Goal: Task Accomplishment & Management: Use online tool/utility

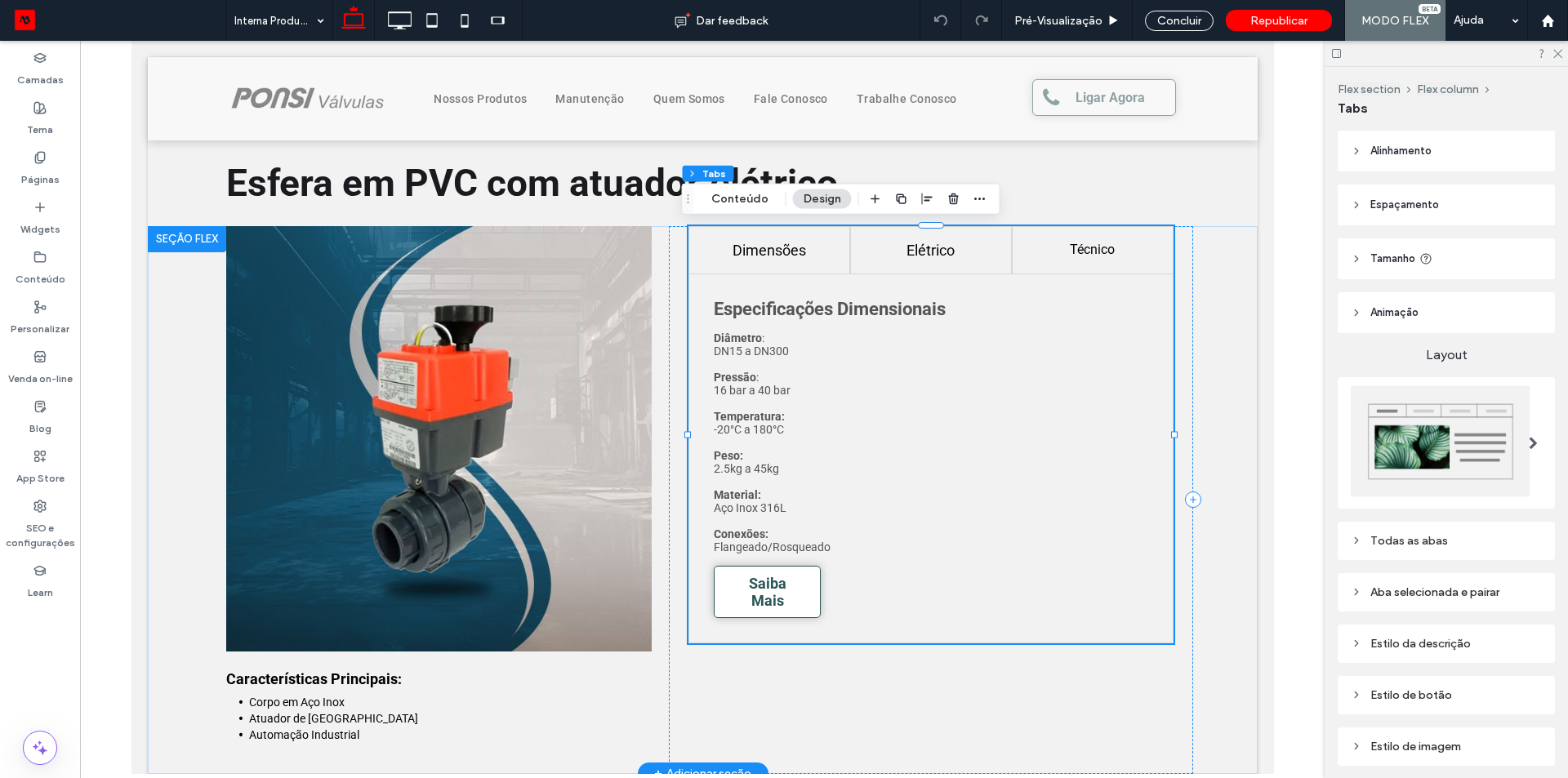
click at [942, 249] on h4 "Elétrico" at bounding box center [929, 250] width 130 height 17
click at [1059, 249] on h4 "Técnico" at bounding box center [1091, 249] width 130 height 15
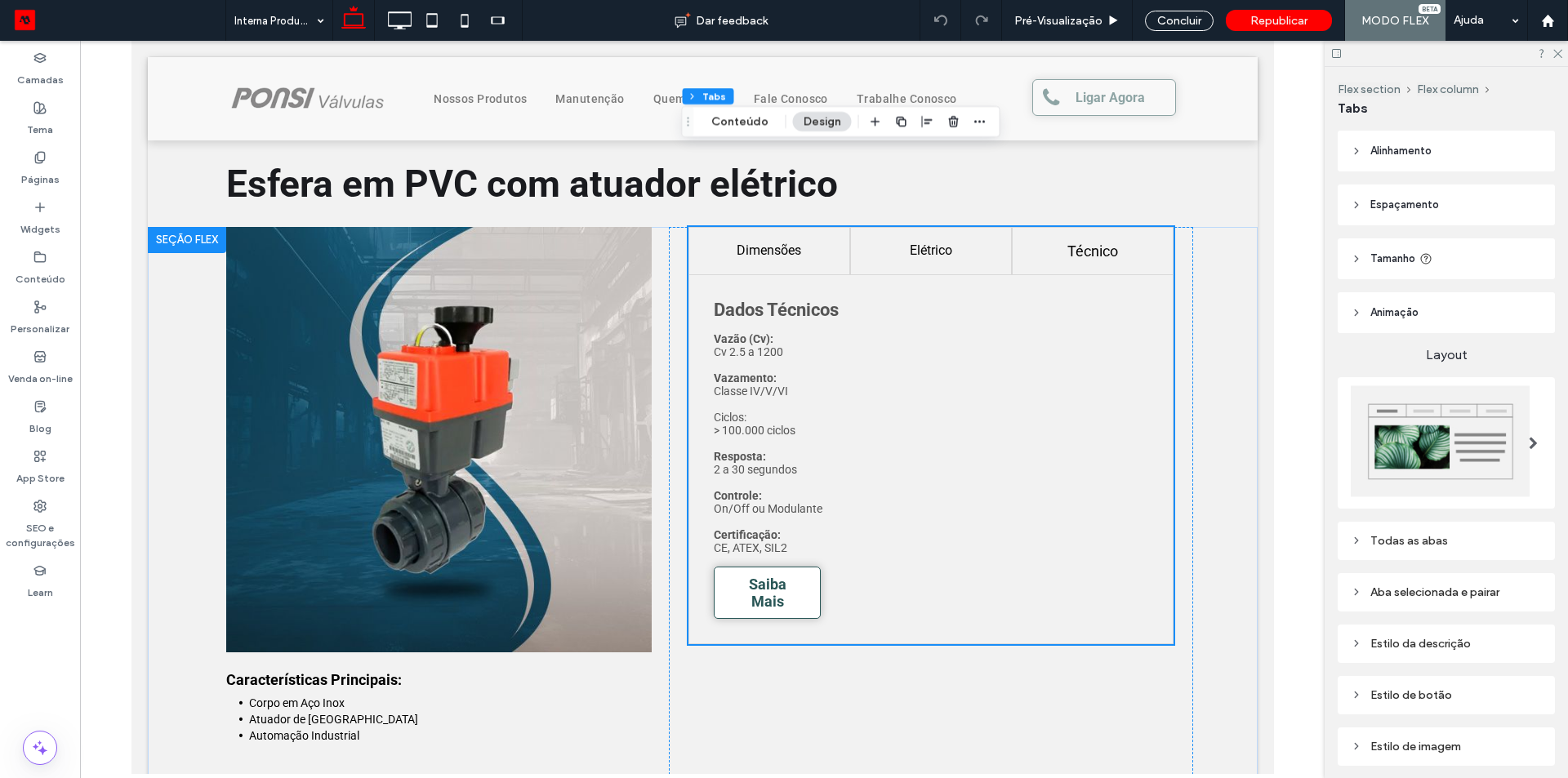
scroll to position [571, 0]
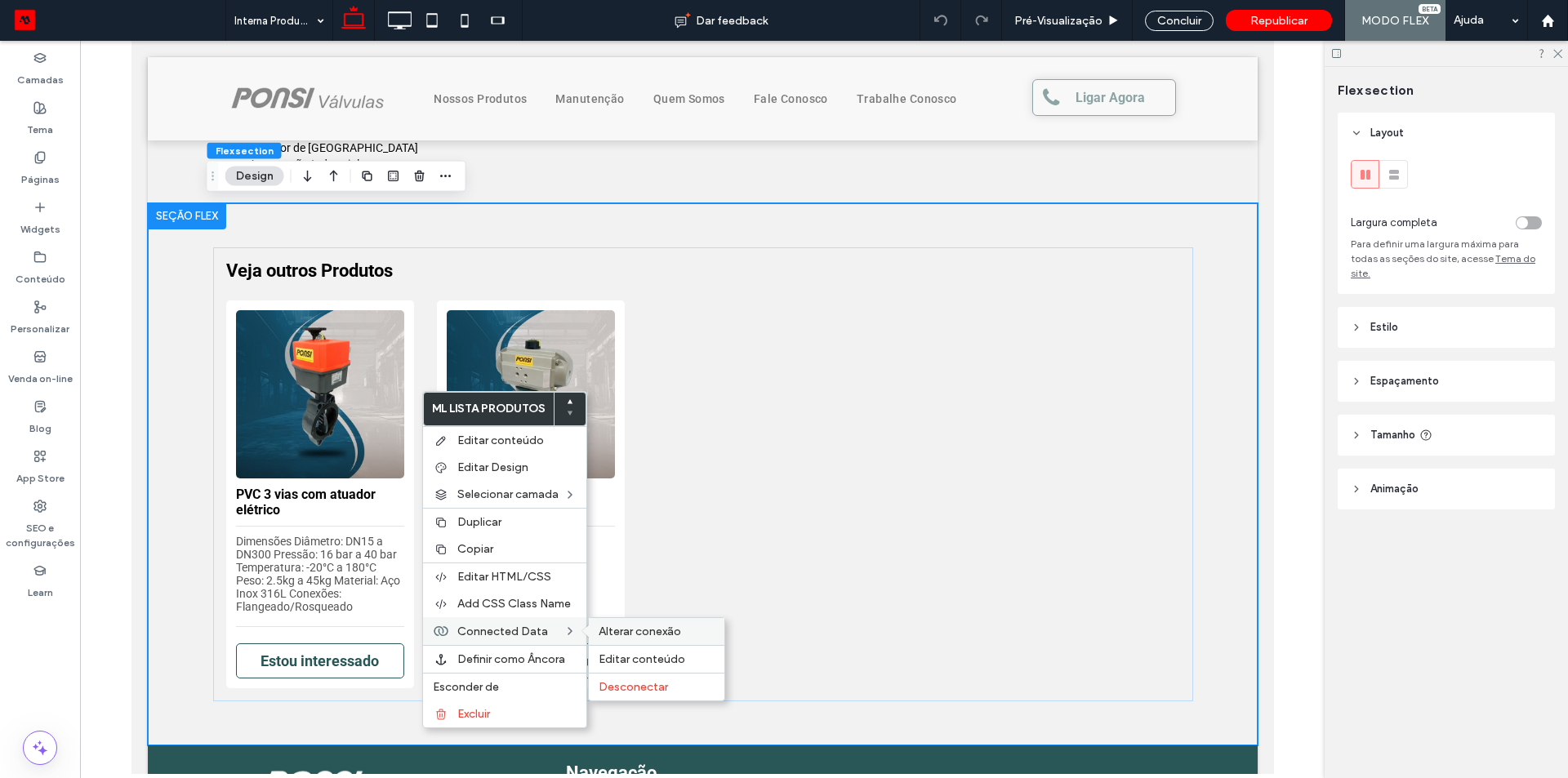
click at [676, 630] on span "Alterar conexão" at bounding box center [640, 631] width 83 height 13
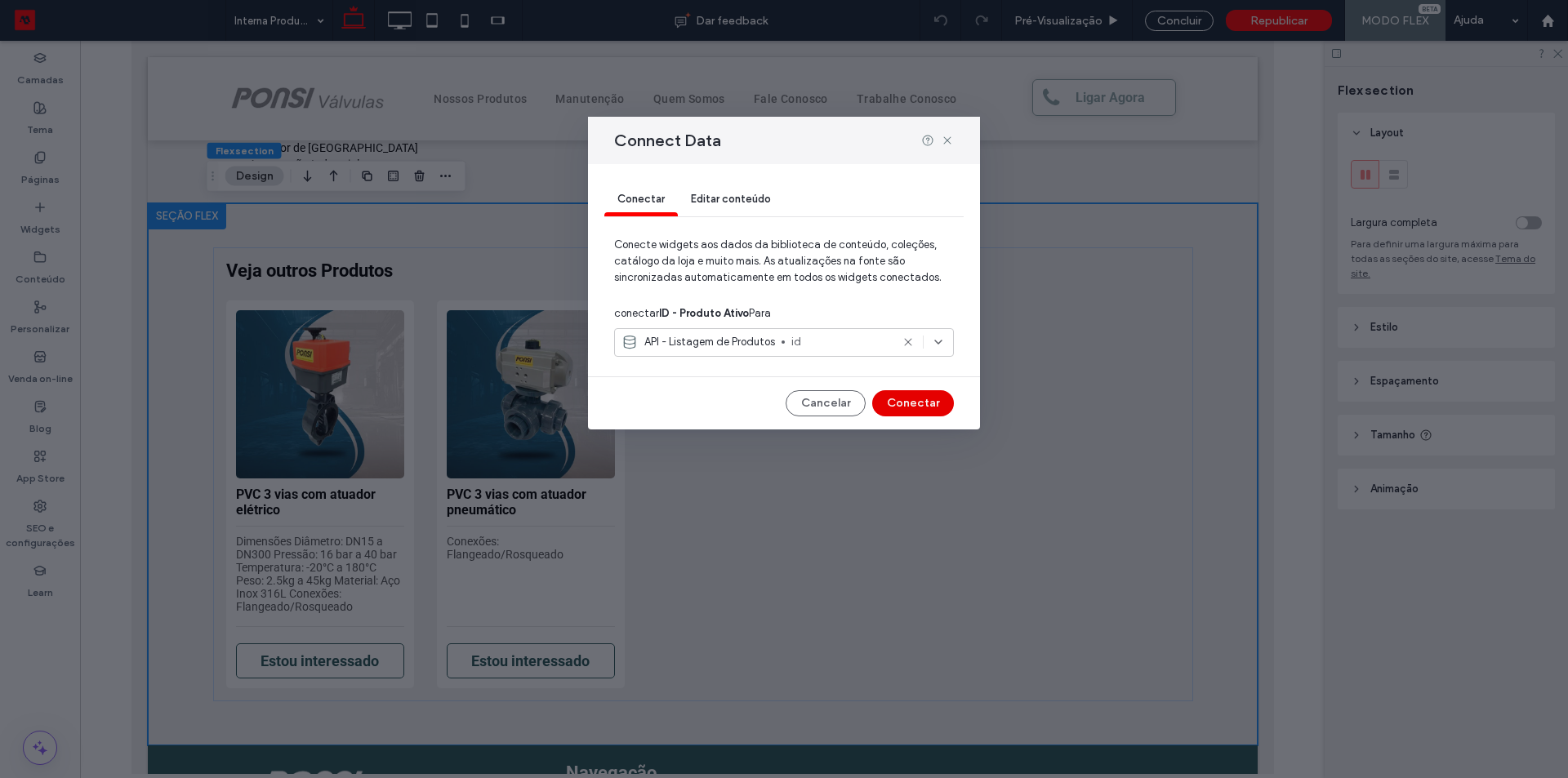
click at [915, 402] on button "Conectar" at bounding box center [913, 402] width 82 height 26
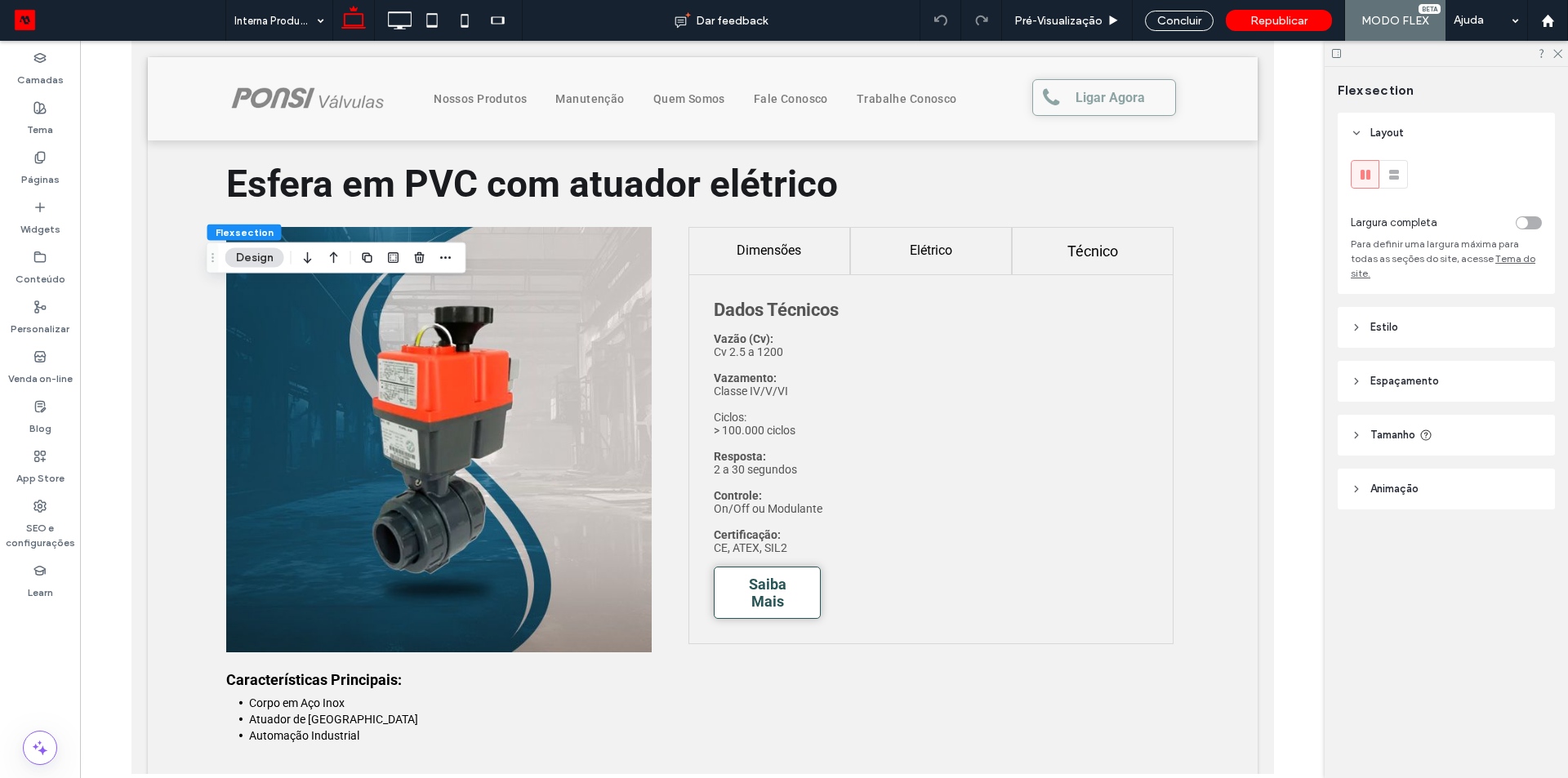
scroll to position [490, 0]
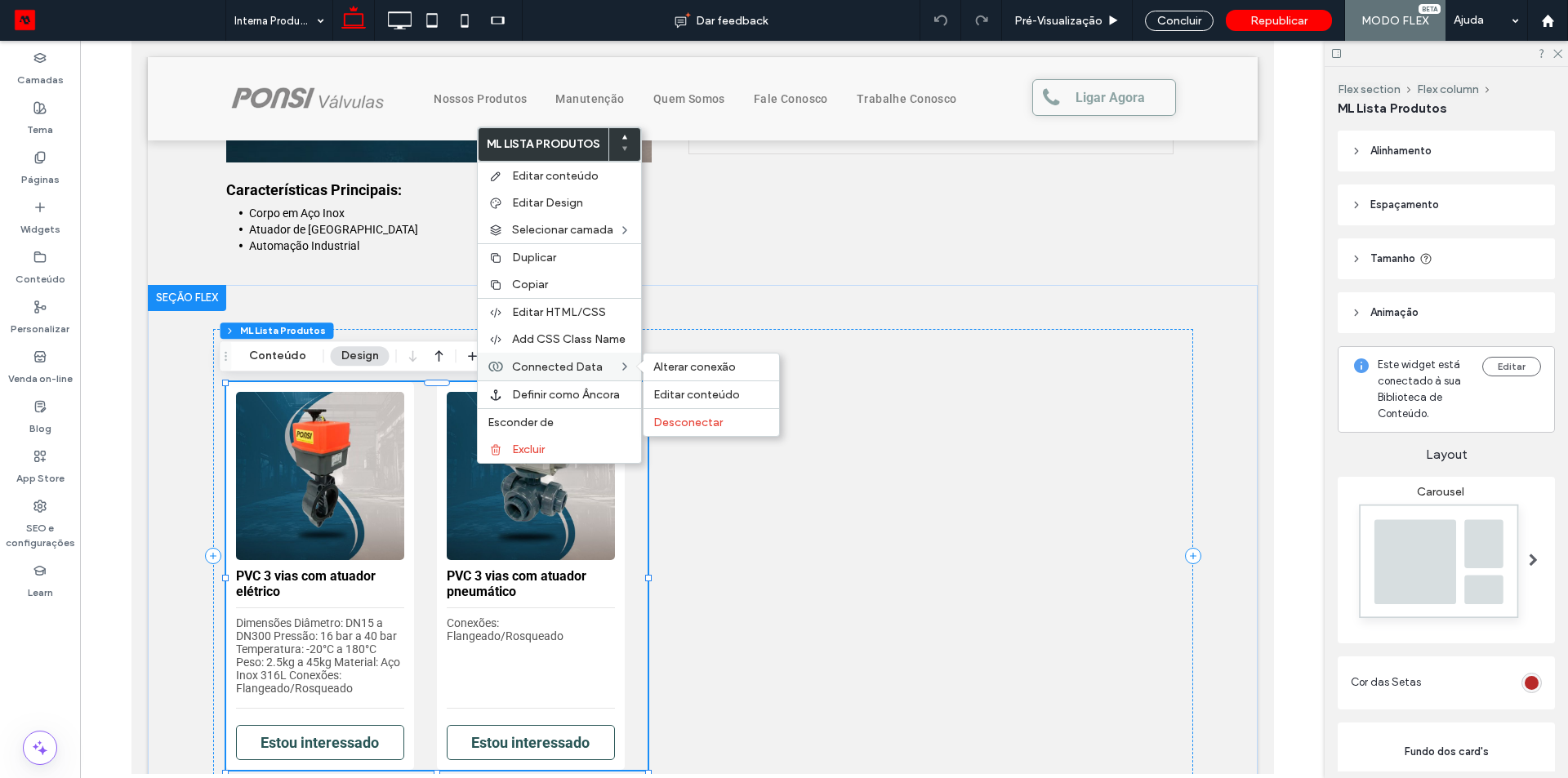
type input "*"
click at [550, 366] on span "Connected Data" at bounding box center [557, 367] width 91 height 13
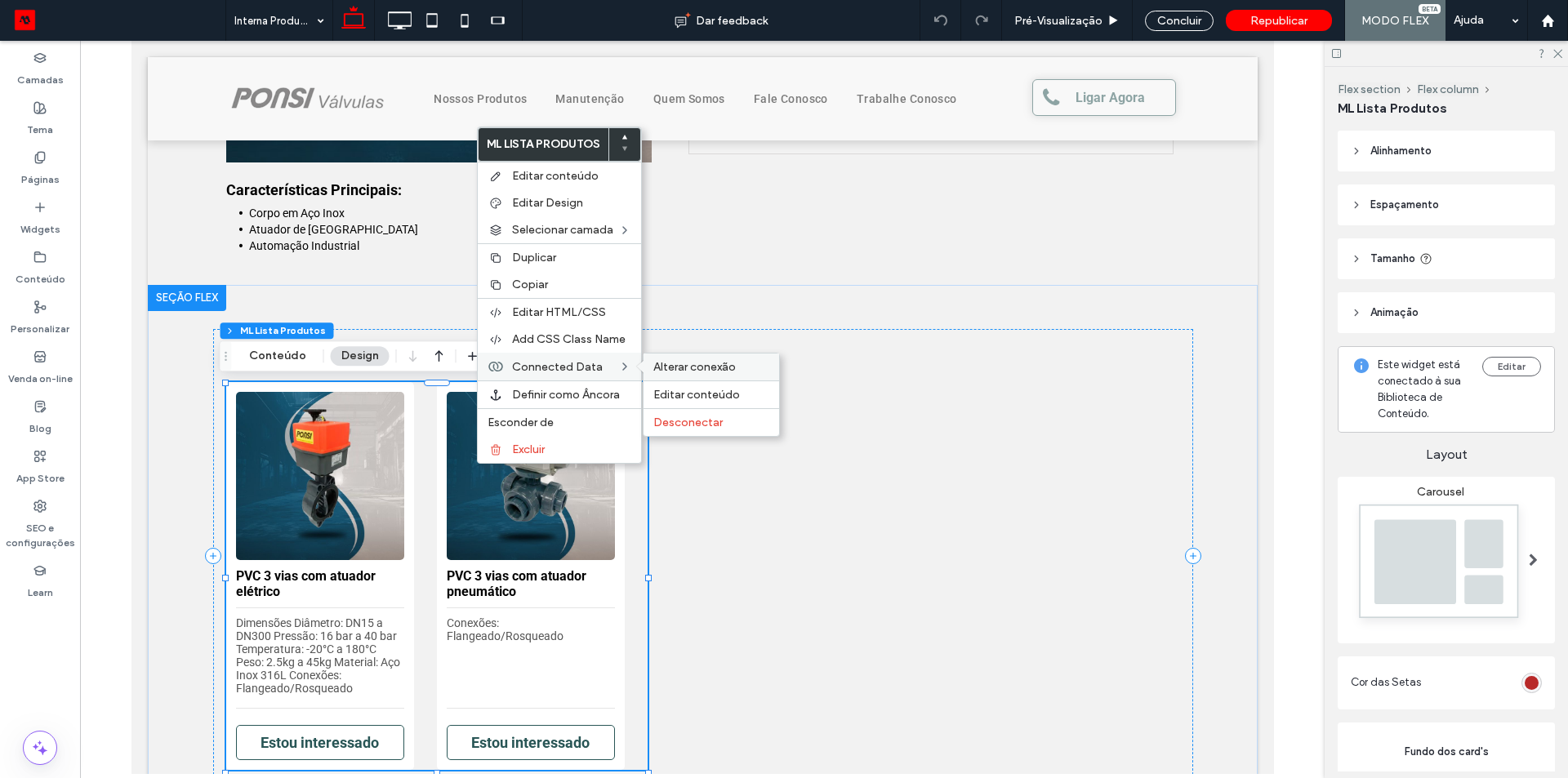
click at [705, 366] on span "Alterar conexão" at bounding box center [695, 367] width 83 height 13
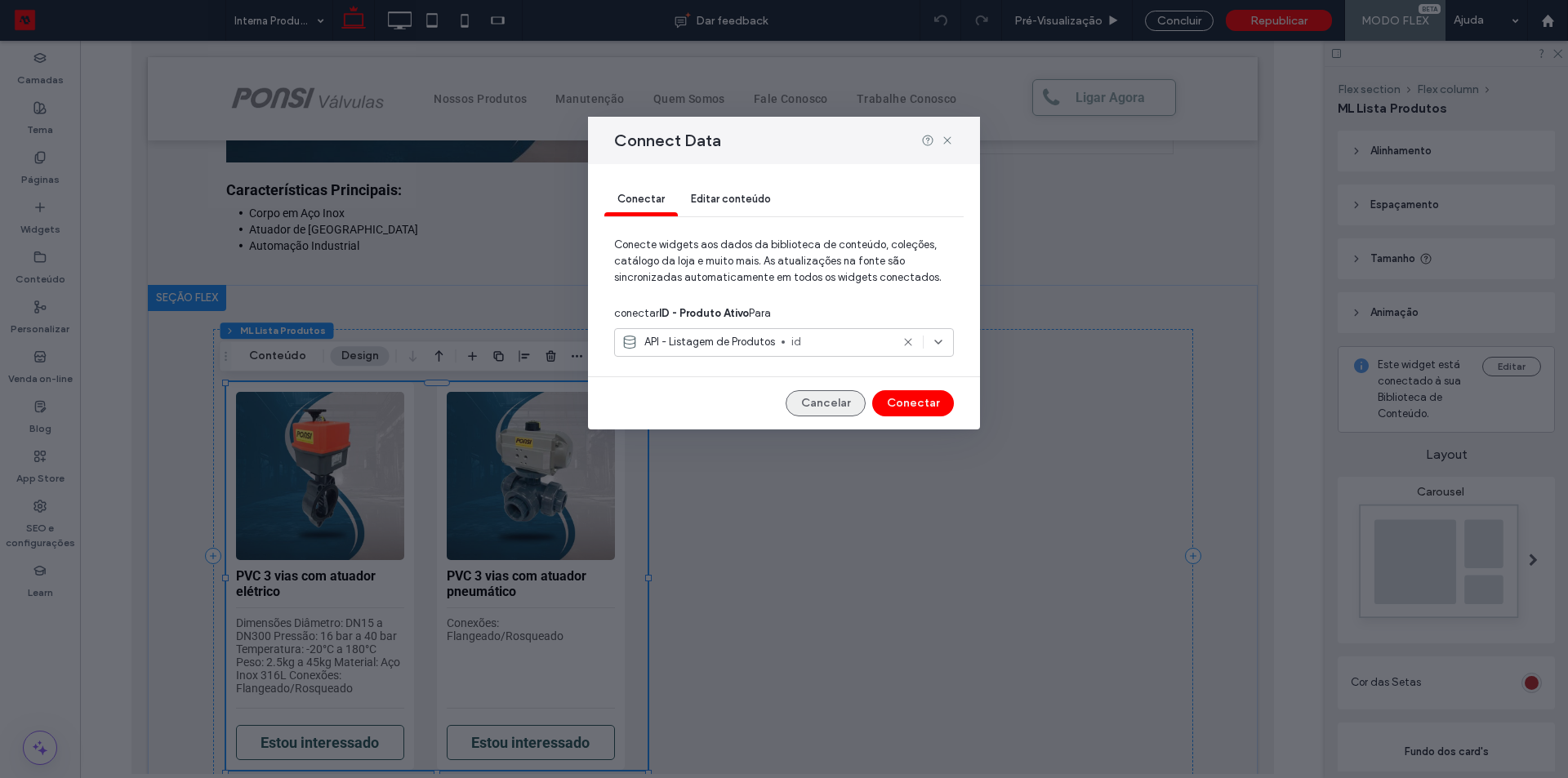
click at [841, 412] on button "Cancelar" at bounding box center [825, 402] width 80 height 26
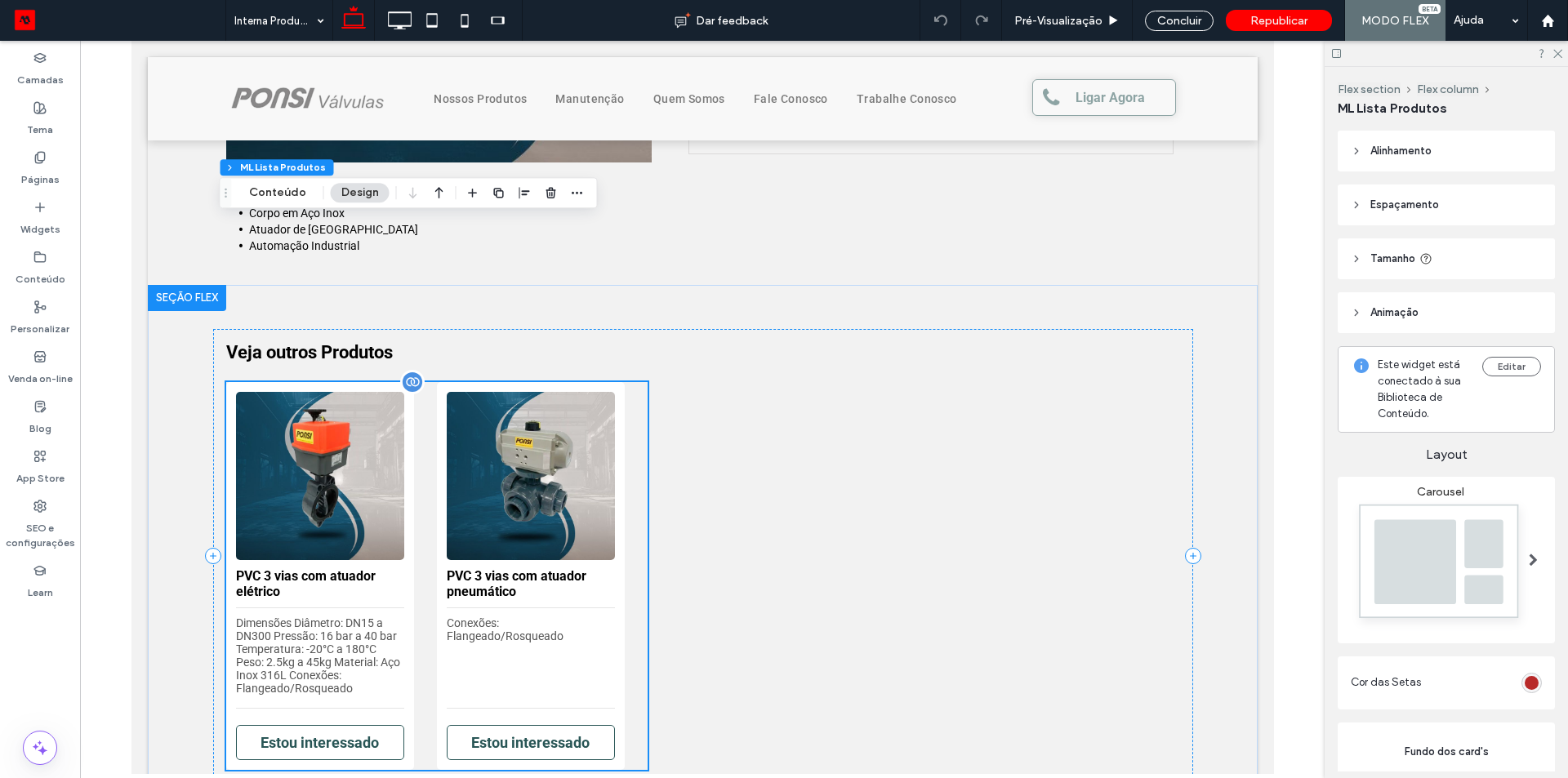
scroll to position [653, 0]
